Goal: Information Seeking & Learning: Learn about a topic

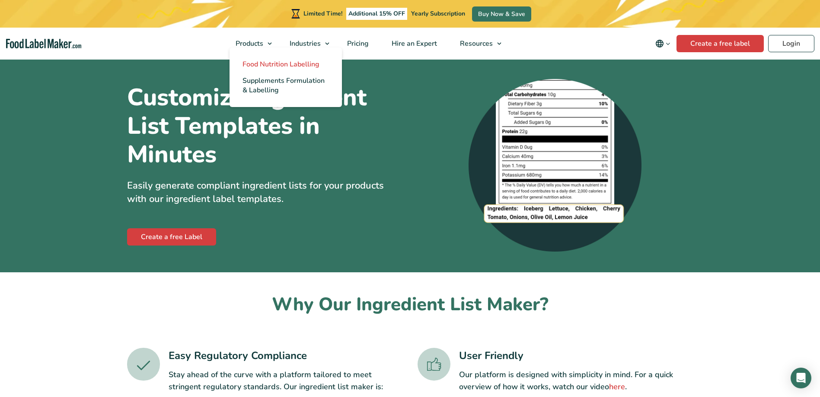
click at [249, 65] on span "Food Nutrition Labelling" at bounding box center [280, 65] width 77 height 10
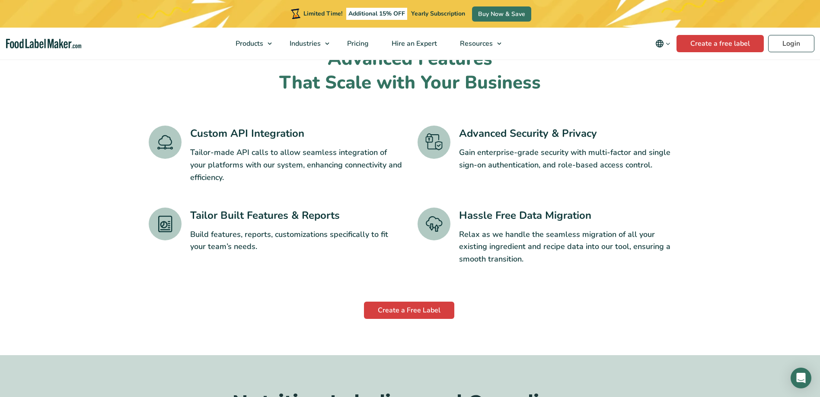
scroll to position [1426, 0]
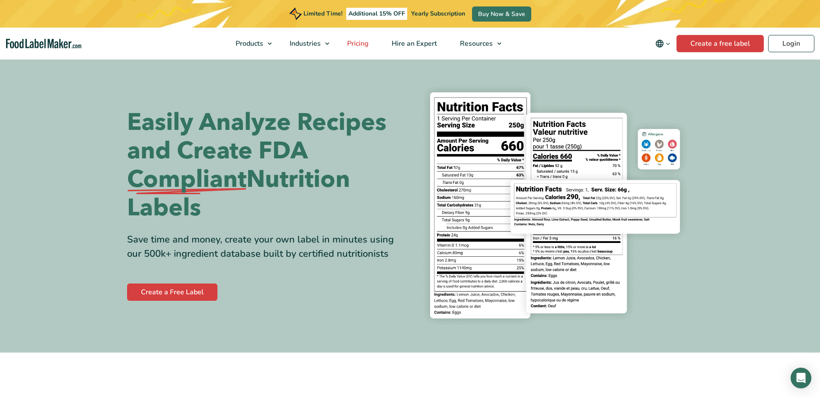
click at [360, 44] on span "Pricing" at bounding box center [356, 44] width 25 height 10
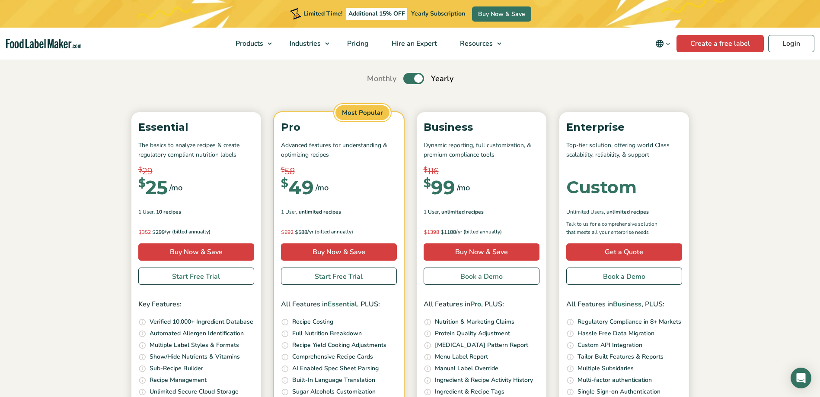
scroll to position [86, 0]
